Goal: Register for event/course

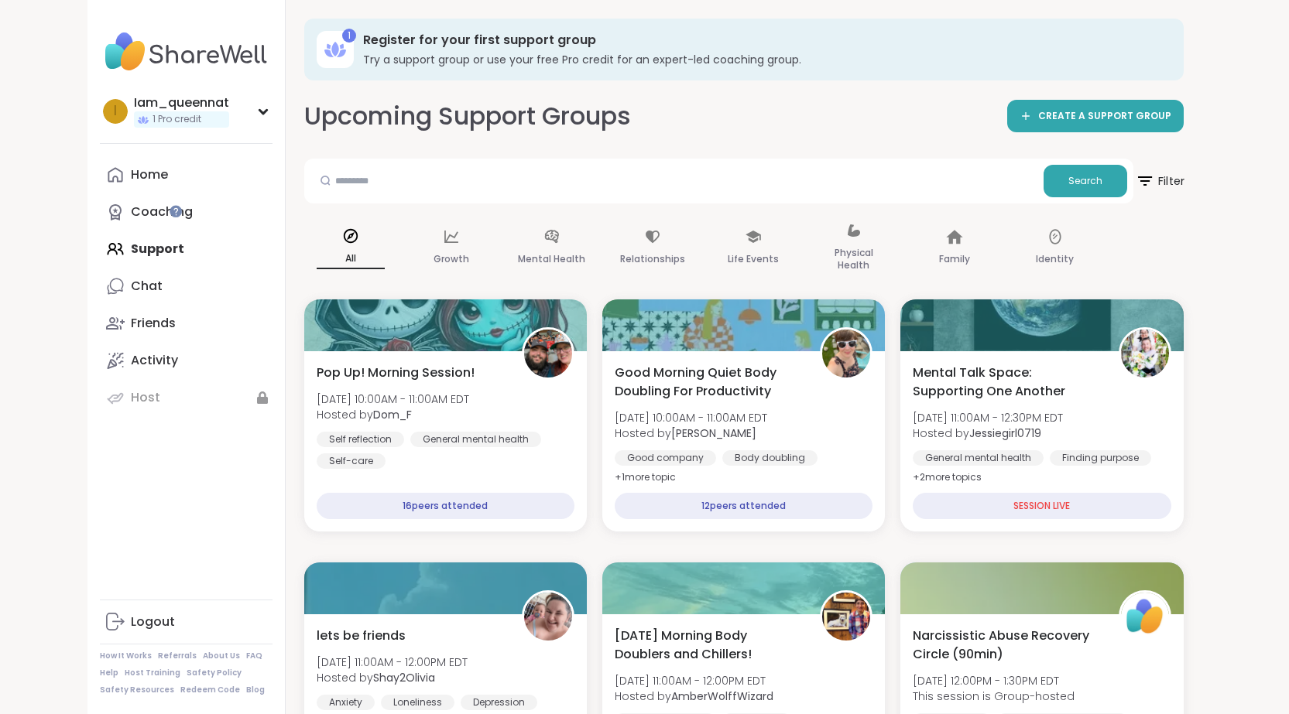
click at [1154, 185] on icon at bounding box center [1144, 180] width 19 height 19
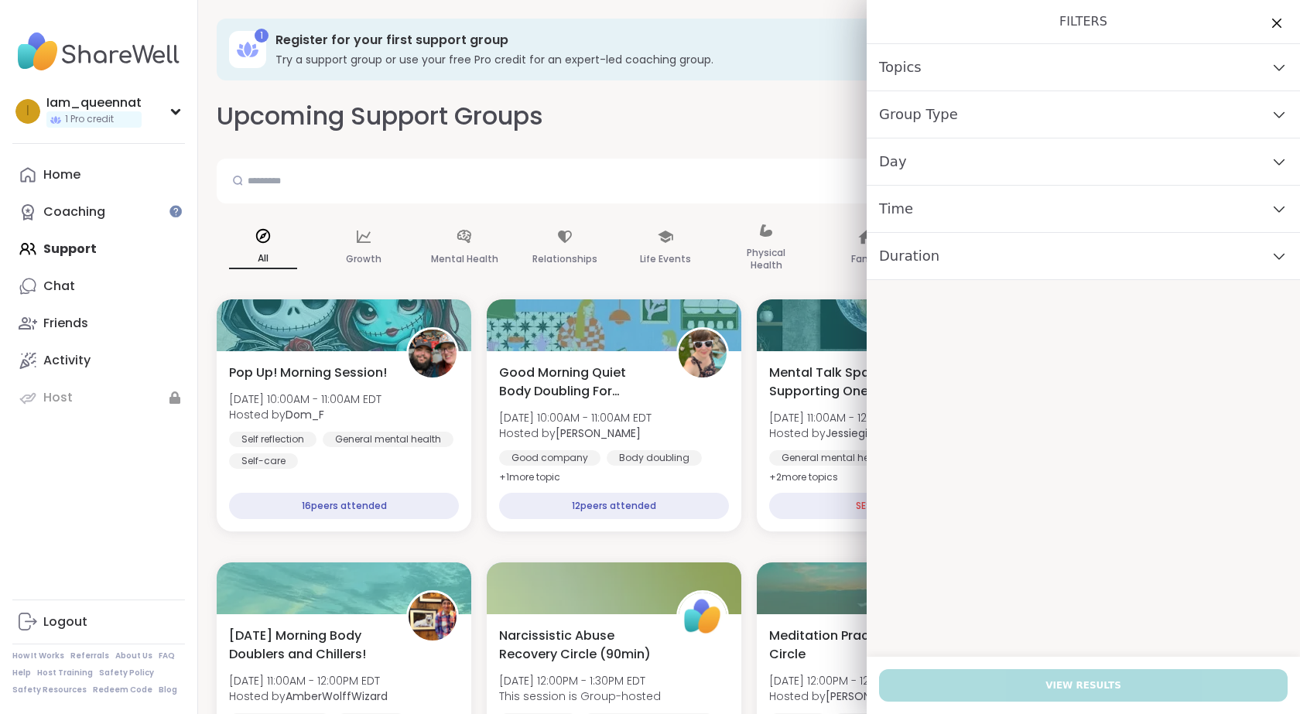
drag, startPoint x: 938, startPoint y: 113, endPoint x: 941, endPoint y: 125, distance: 12.0
click at [941, 117] on div "Group Type" at bounding box center [1083, 114] width 433 height 47
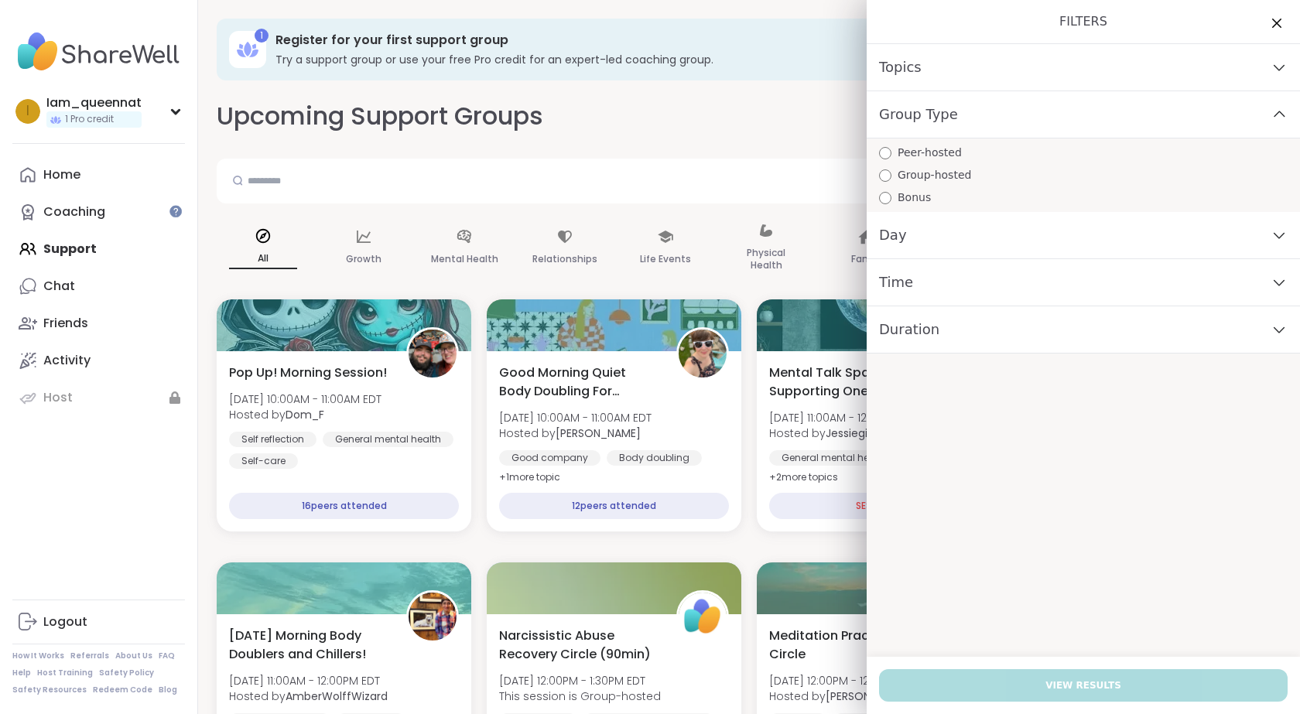
drag, startPoint x: 955, startPoint y: 81, endPoint x: 879, endPoint y: 66, distance: 78.0
click at [949, 77] on div "Topics" at bounding box center [1083, 67] width 433 height 47
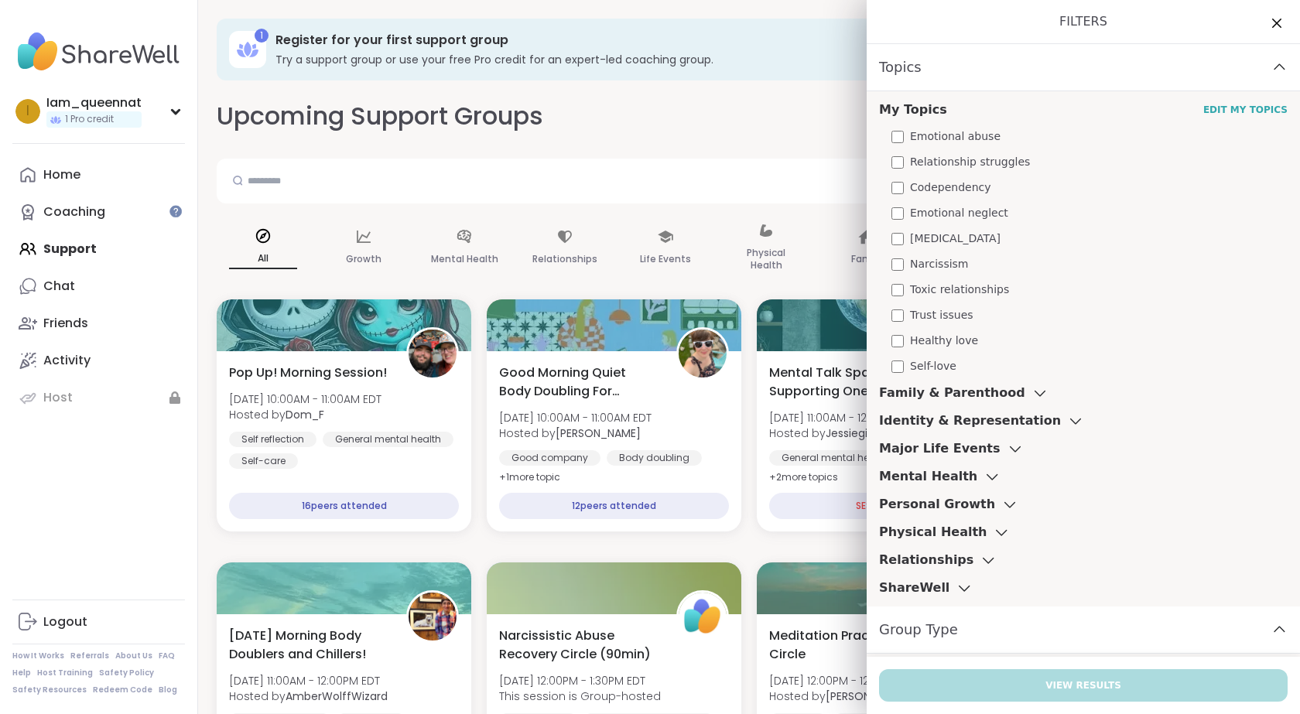
click at [926, 264] on span "Narcissism" at bounding box center [939, 264] width 59 height 16
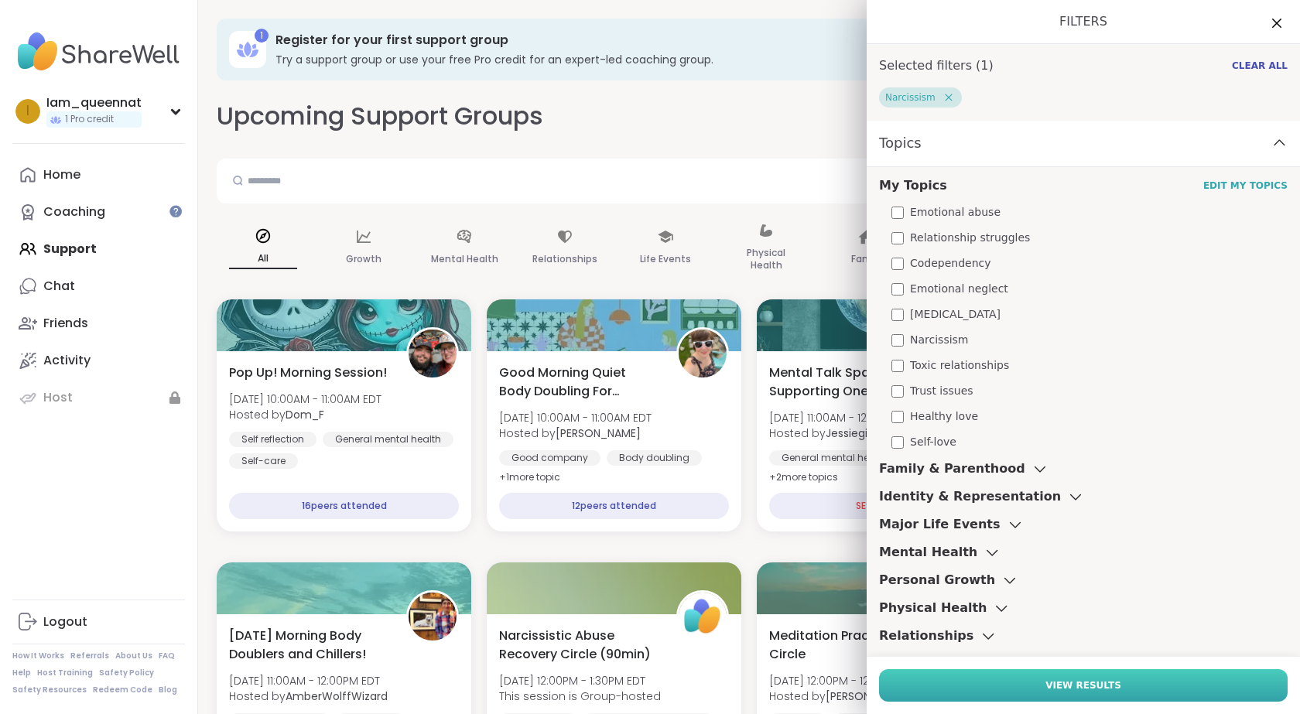
click at [1114, 682] on button "View Results" at bounding box center [1083, 686] width 409 height 33
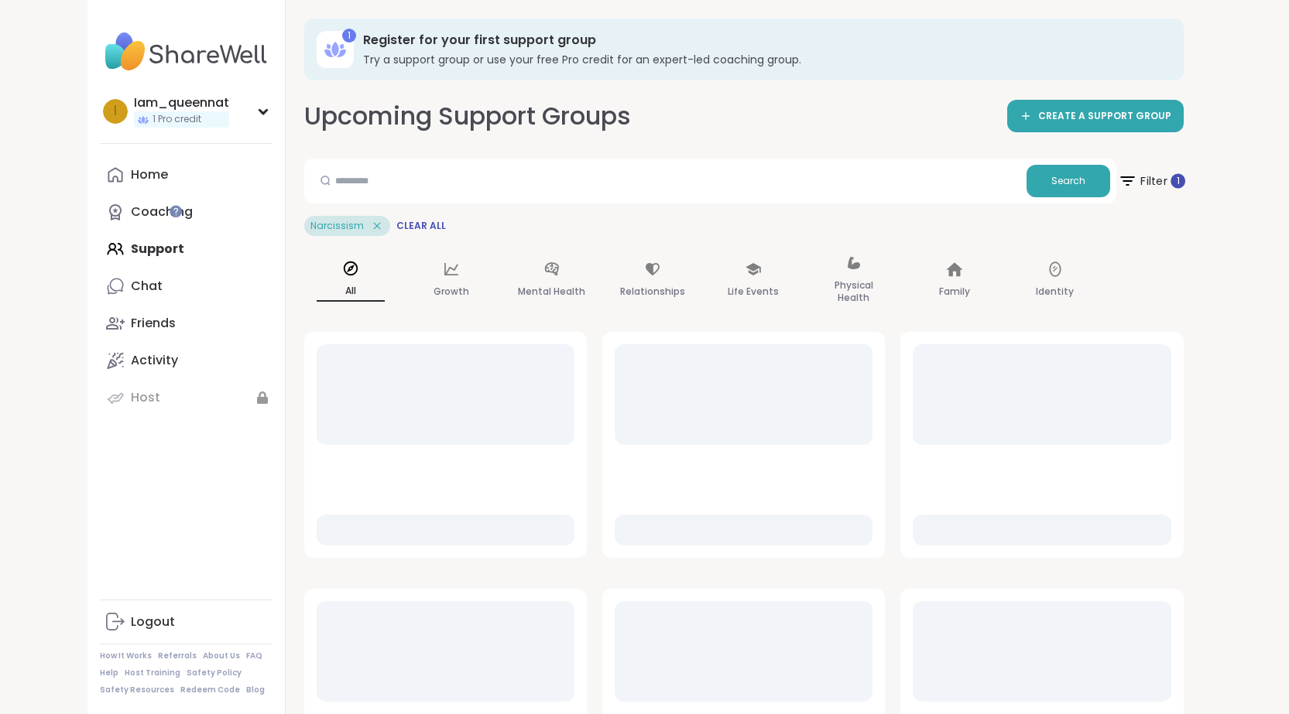
click at [1184, 172] on span "Filter 1" at bounding box center [1150, 181] width 67 height 39
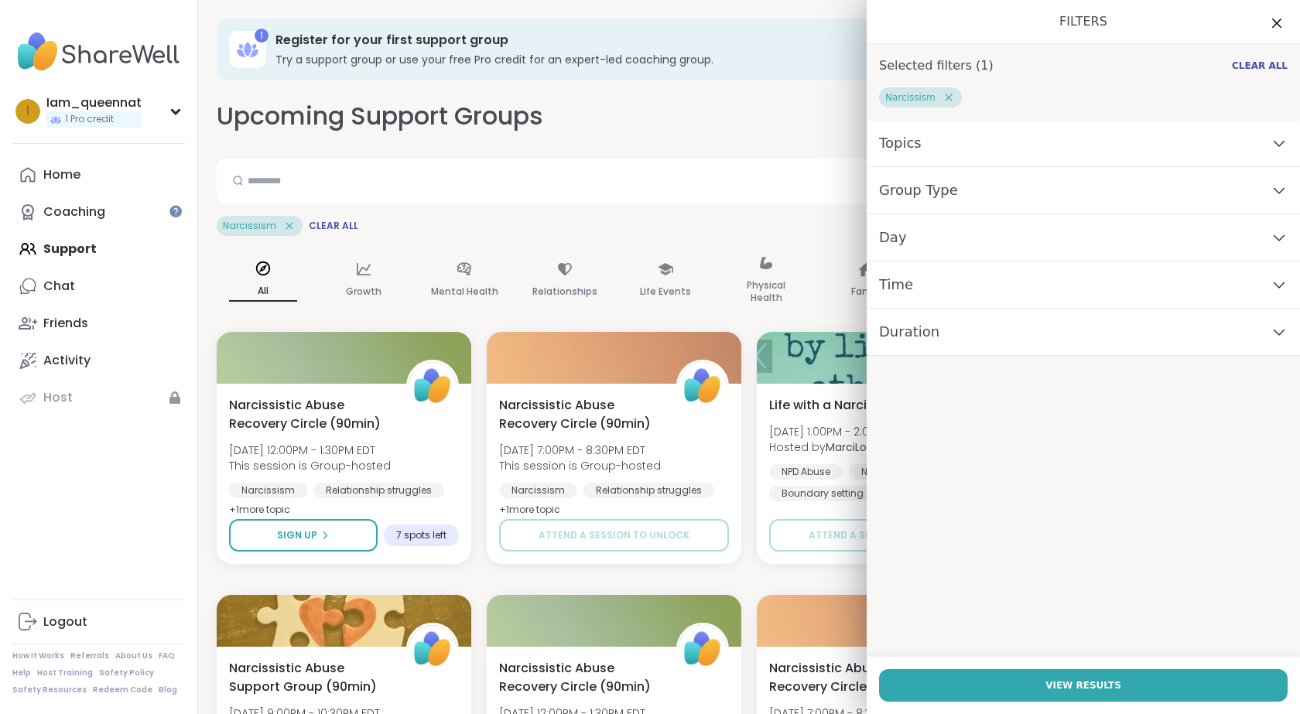
click at [971, 129] on div "Topics" at bounding box center [1083, 143] width 433 height 47
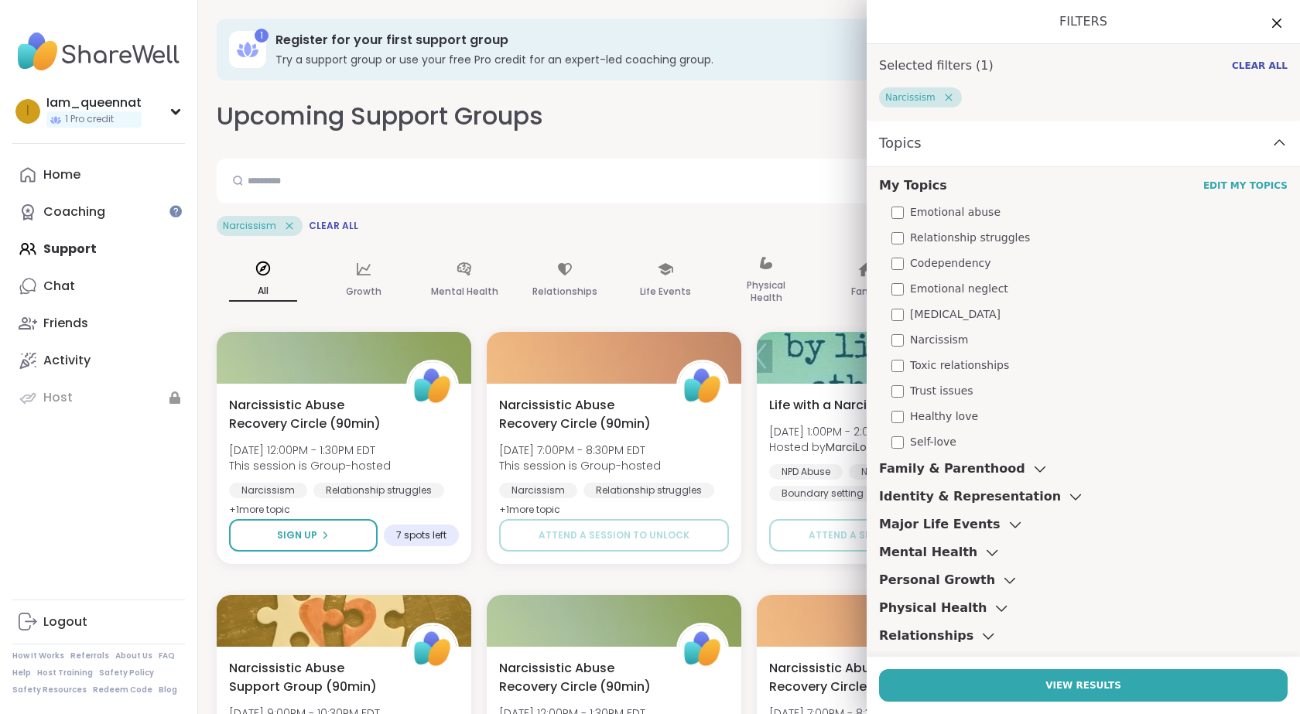
drag, startPoint x: 930, startPoint y: 308, endPoint x: 926, endPoint y: 300, distance: 9.7
click at [930, 308] on span "[MEDICAL_DATA]" at bounding box center [955, 315] width 91 height 16
click at [927, 293] on span "Emotional neglect" at bounding box center [959, 289] width 98 height 16
click at [940, 214] on span "Emotional abuse" at bounding box center [955, 212] width 91 height 16
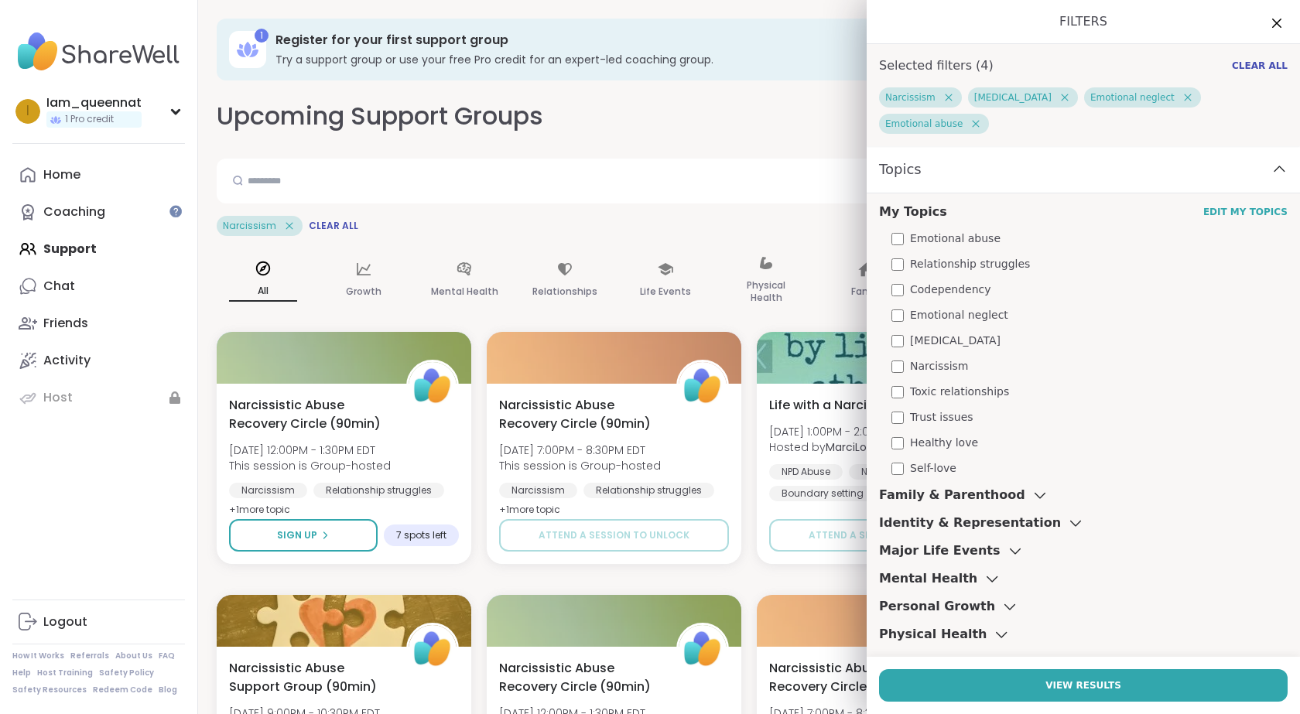
click at [1006, 680] on button "View Results" at bounding box center [1083, 686] width 409 height 33
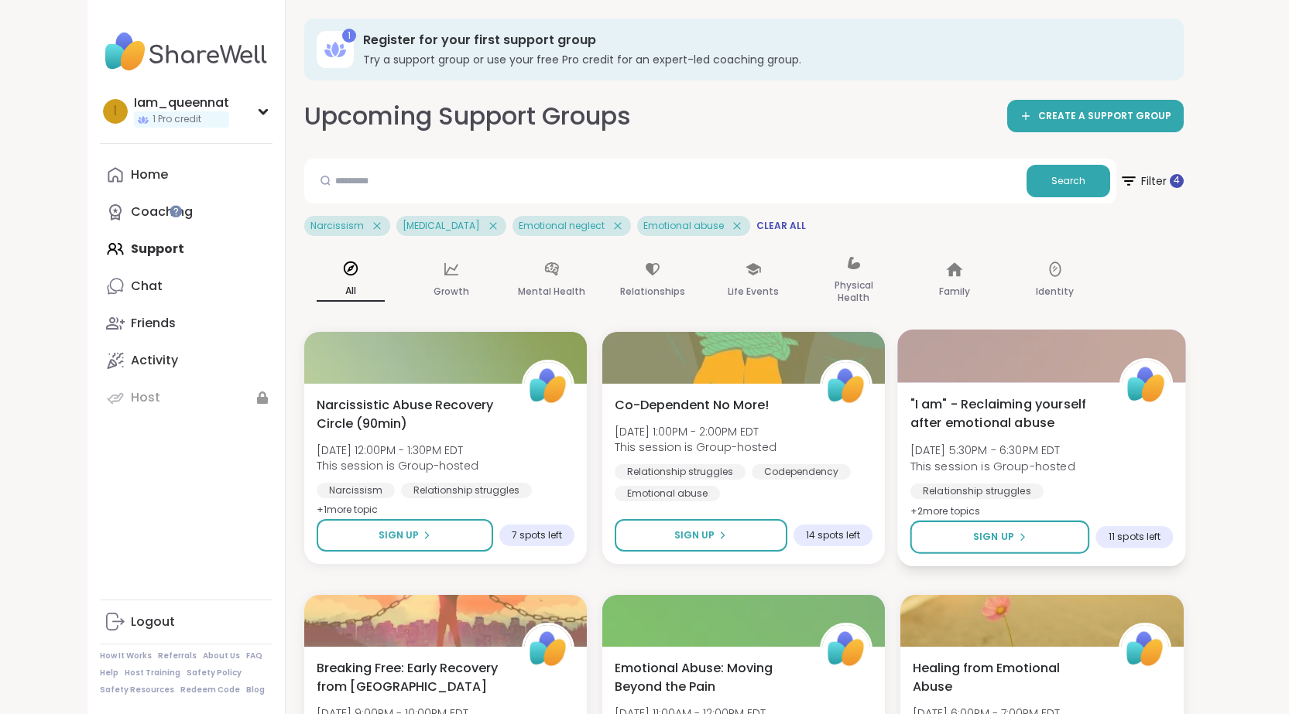
drag, startPoint x: 814, startPoint y: 425, endPoint x: 786, endPoint y: 435, distance: 29.6
click at [910, 435] on div ""I am" - Reclaiming yourself after emotional abuse [DATE] 5:30PM - 6:30PM EDT T…" at bounding box center [1041, 458] width 263 height 126
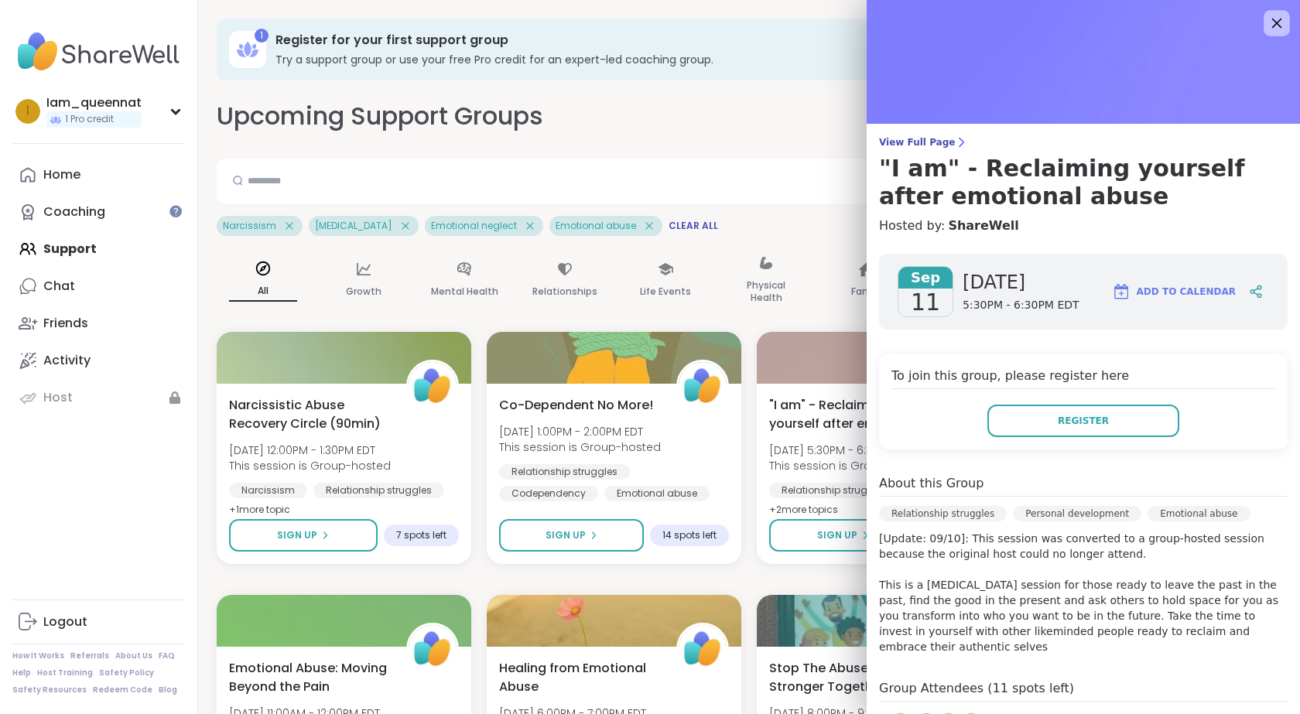
click at [1267, 22] on icon at bounding box center [1276, 22] width 19 height 19
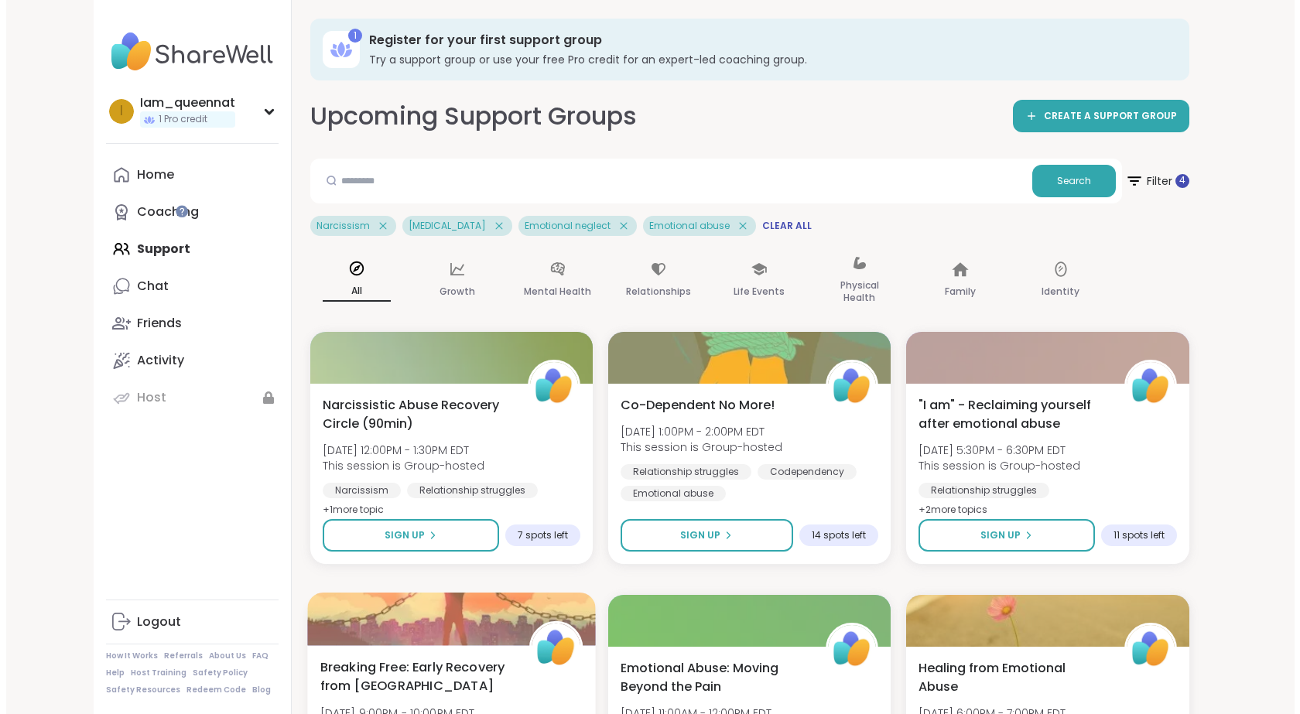
scroll to position [180, 0]
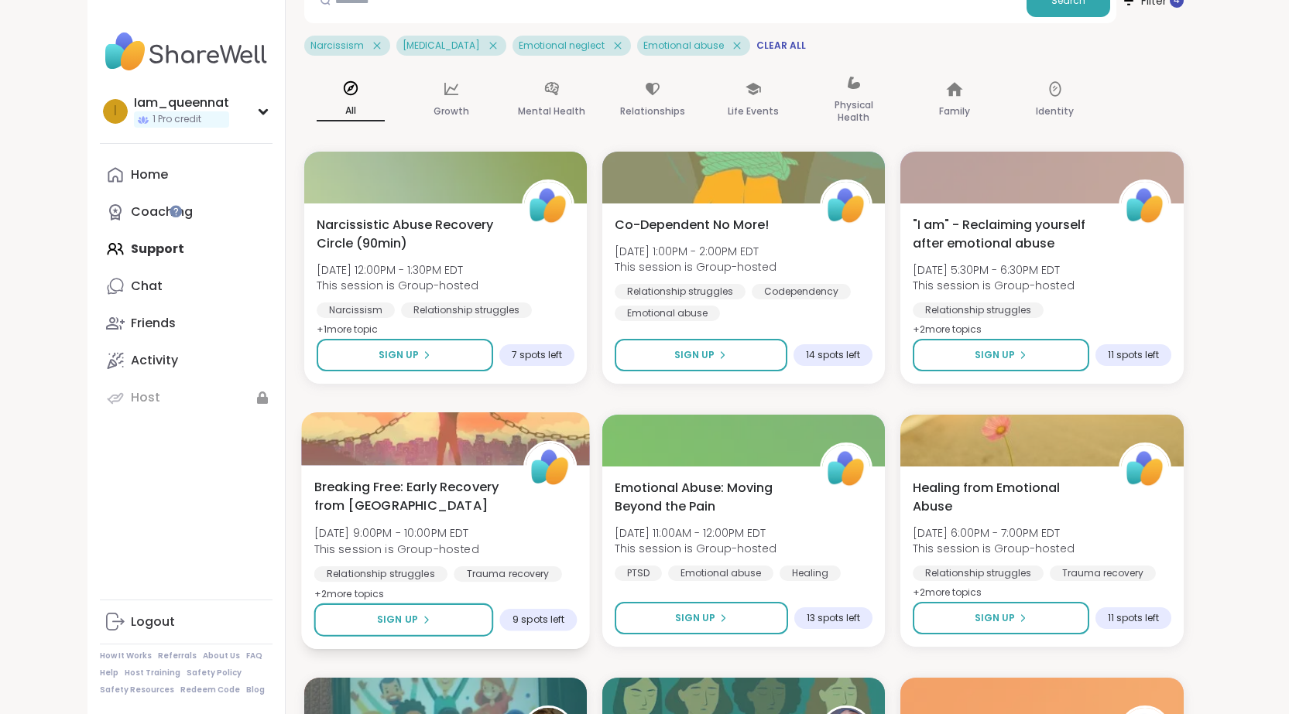
click at [590, 465] on div "Breaking Free: Early Recovery from Abuse [DATE] 9:00PM - 10:00PM EDT This sessi…" at bounding box center [445, 557] width 289 height 184
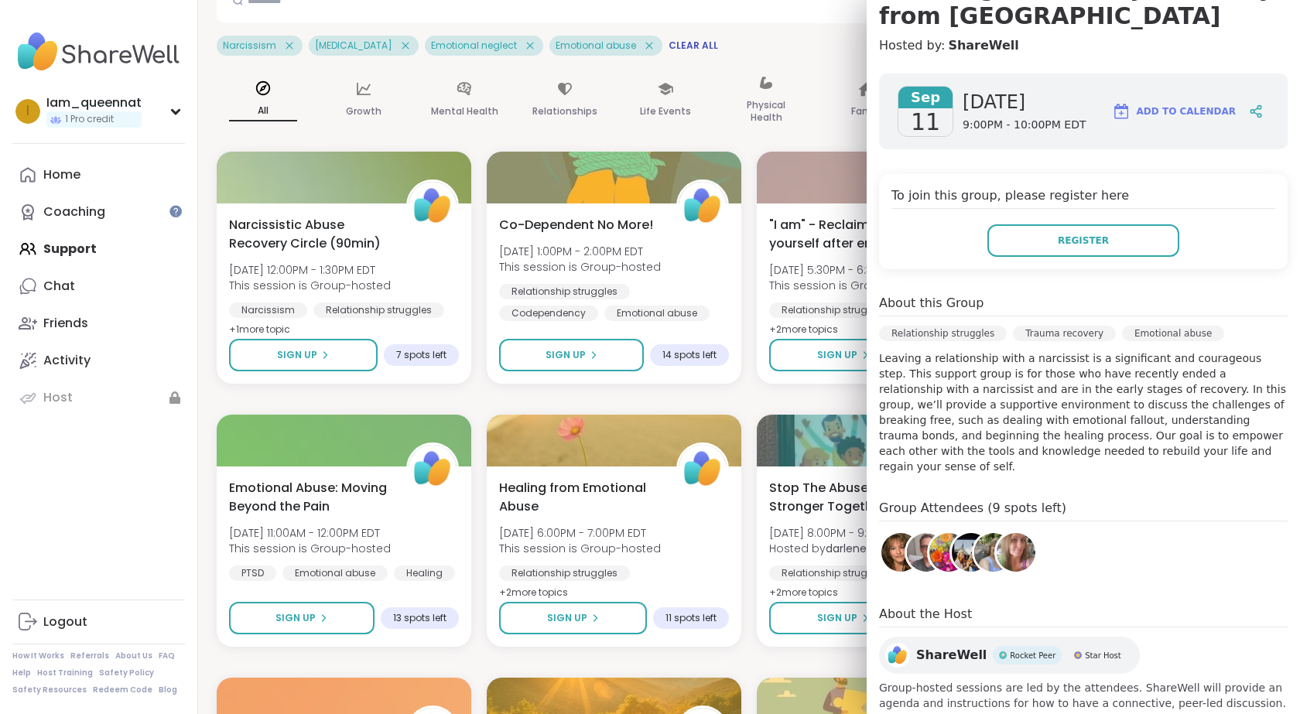
click at [908, 533] on img at bounding box center [926, 552] width 39 height 39
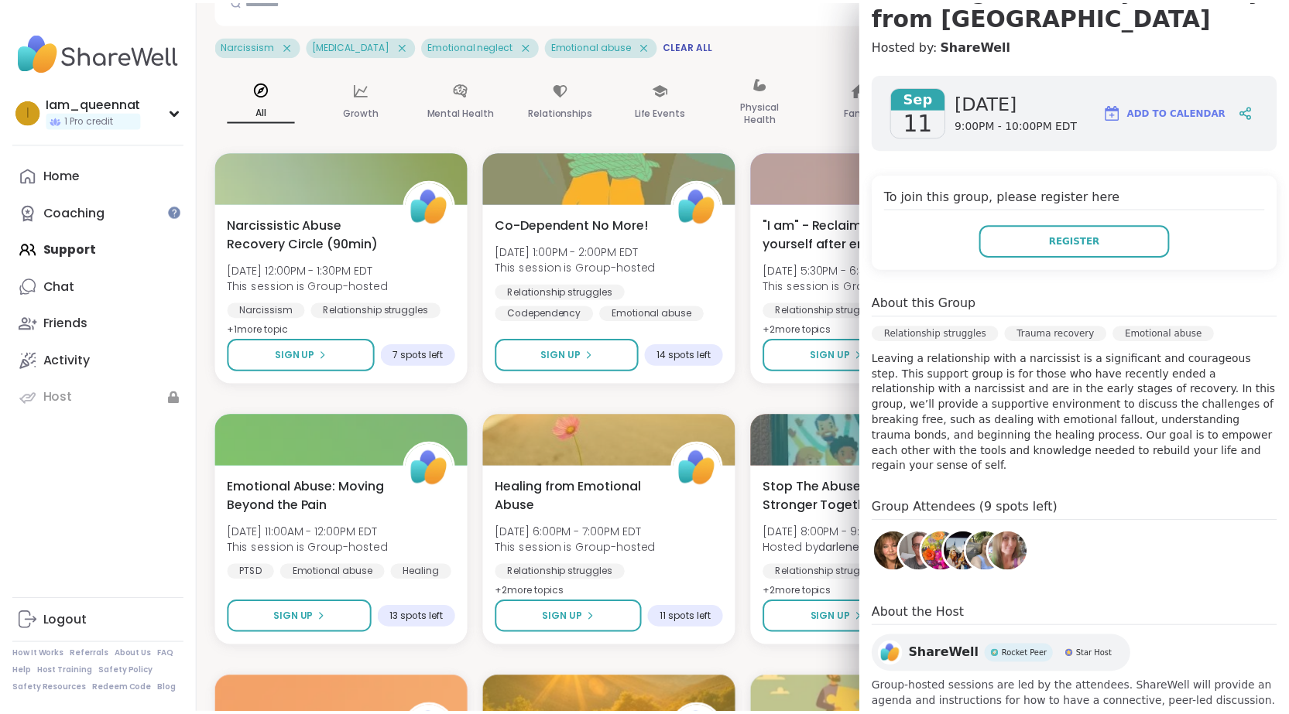
scroll to position [0, 0]
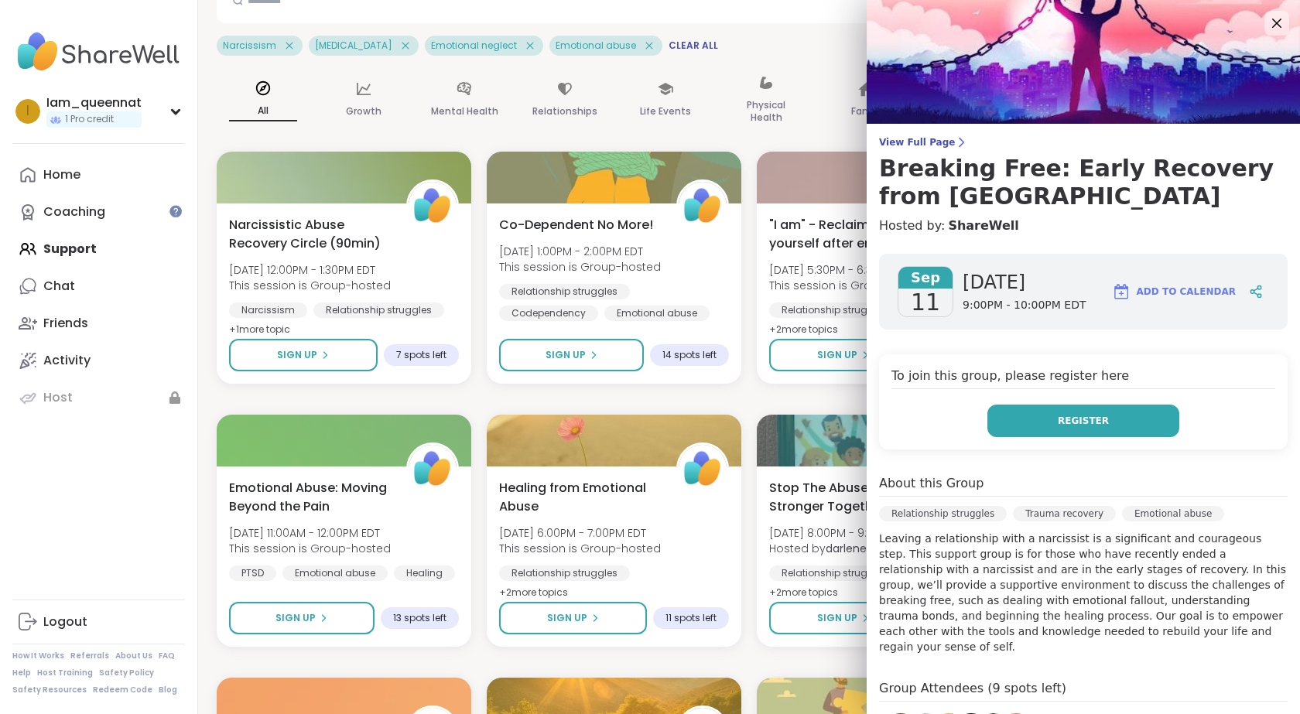
click at [1075, 432] on button "Register" at bounding box center [1084, 421] width 192 height 33
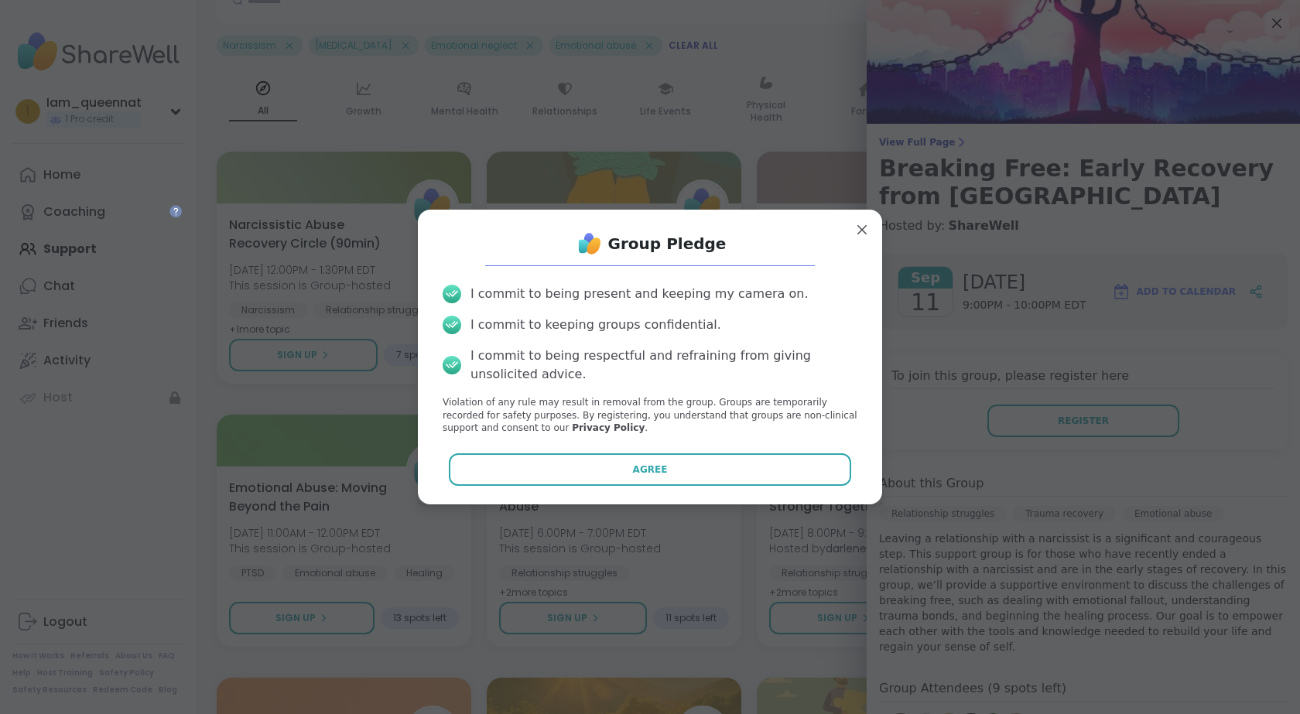
click at [583, 481] on button "Agree" at bounding box center [650, 470] width 403 height 33
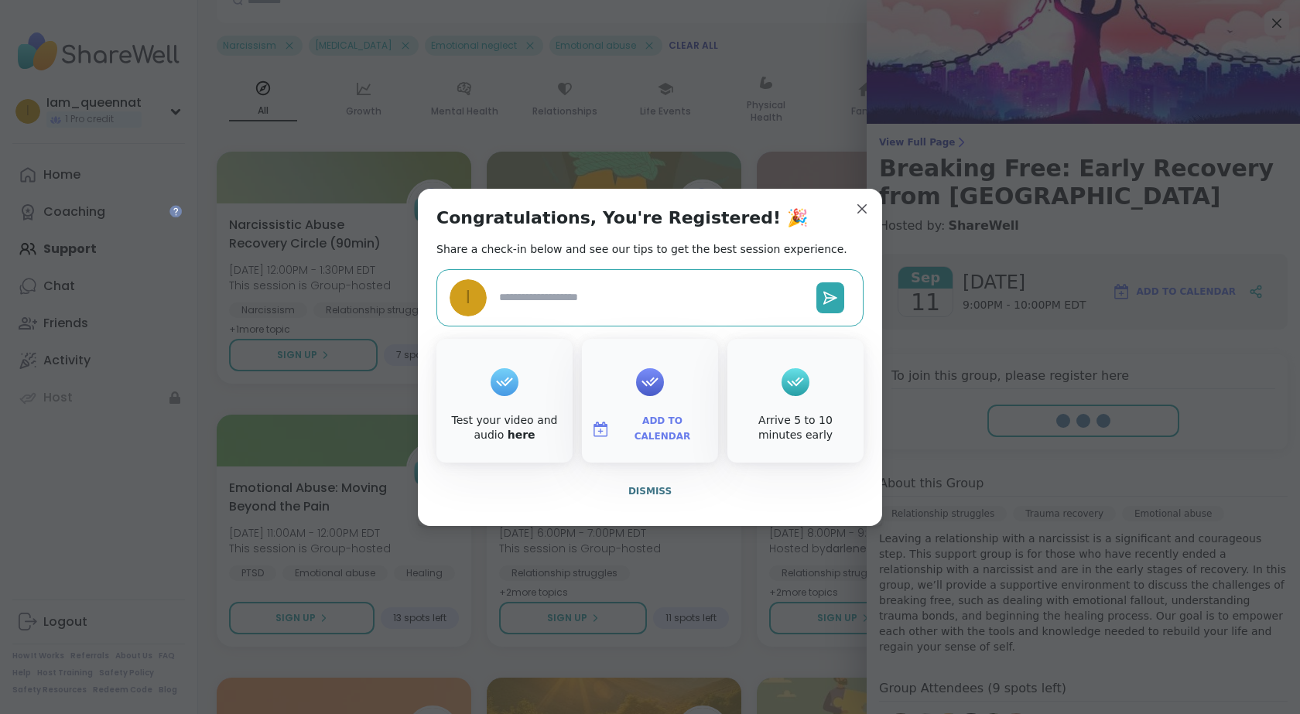
type textarea "*"
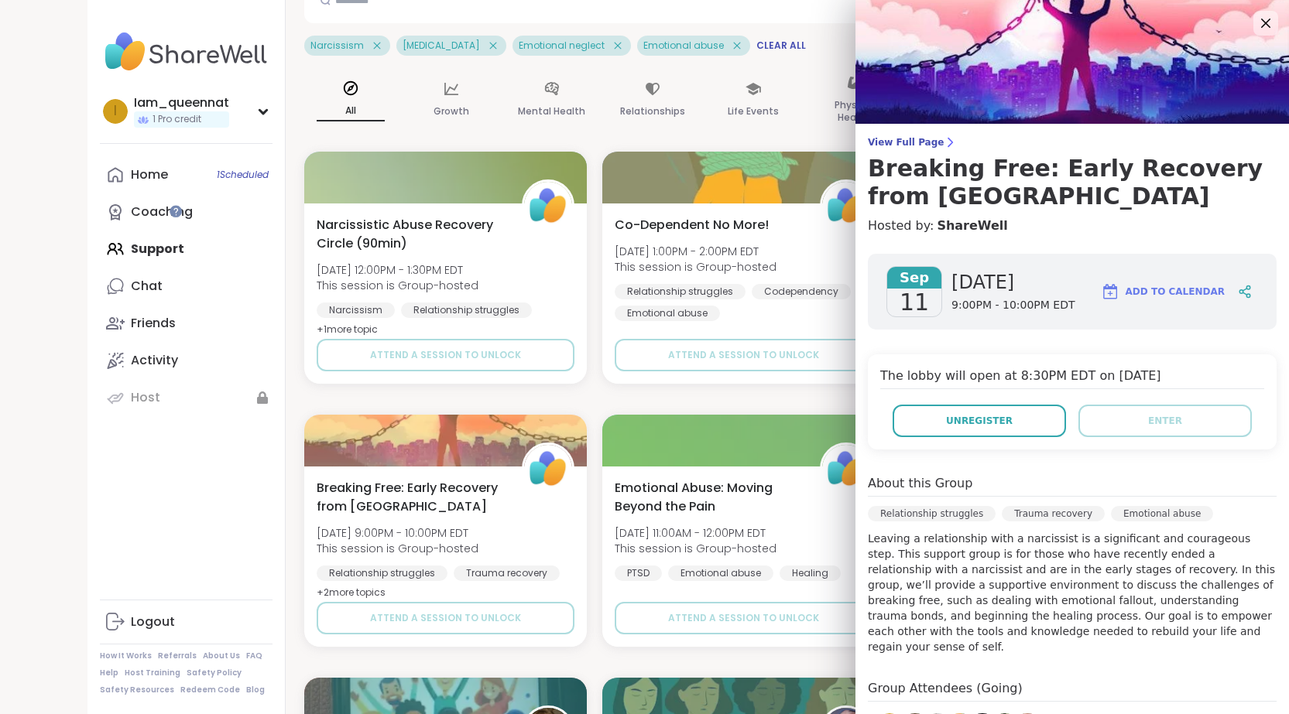
click at [1172, 287] on span "Add to Calendar" at bounding box center [1175, 292] width 99 height 14
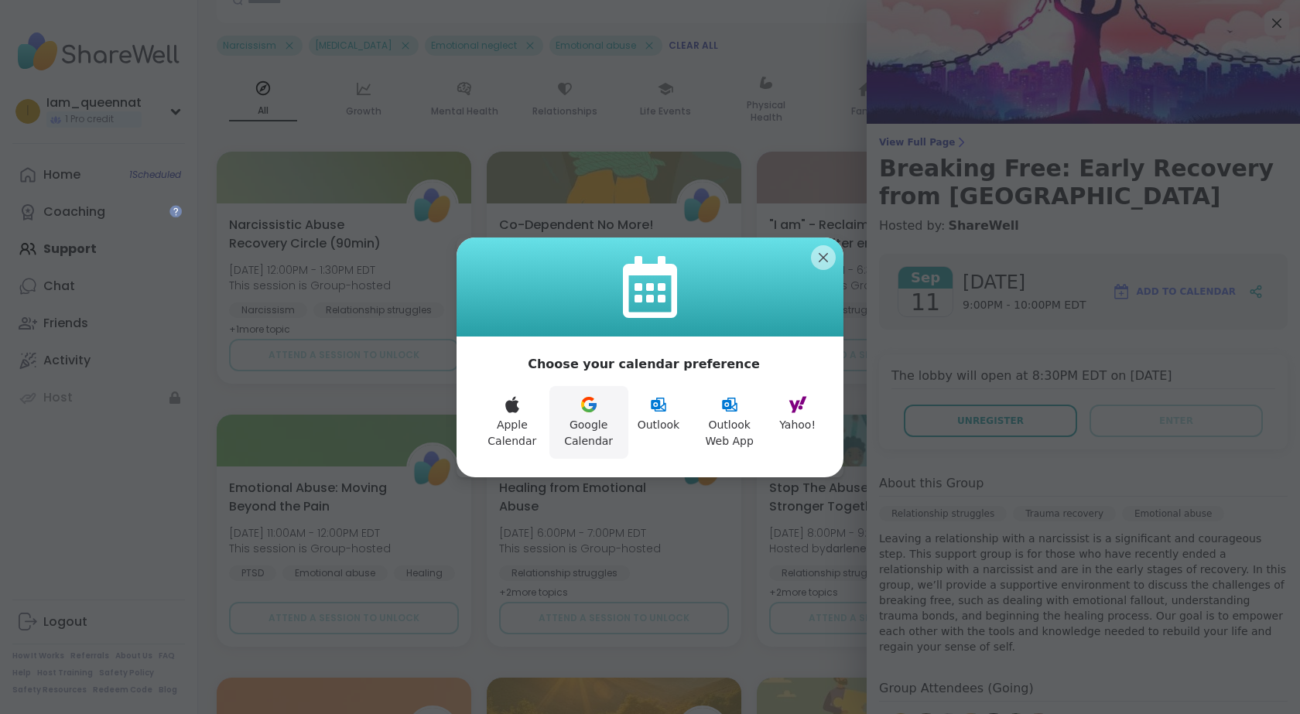
click at [588, 422] on button "Google Calendar" at bounding box center [589, 422] width 79 height 73
